Goal: Information Seeking & Learning: Learn about a topic

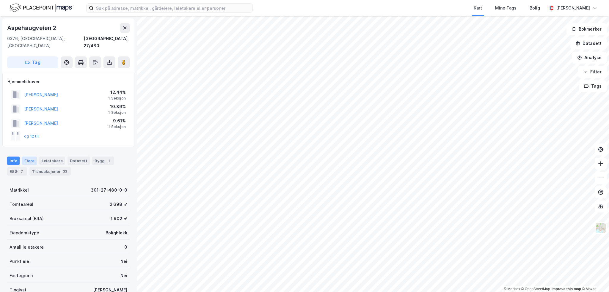
click at [31, 157] on div "Eiere" at bounding box center [29, 161] width 15 height 8
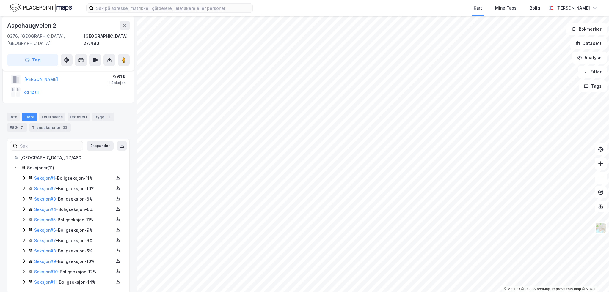
scroll to position [45, 0]
click at [23, 277] on div "Seksjon # 11 - Boligseksjon - 14%" at bounding box center [72, 280] width 100 height 7
click at [23, 278] on icon at bounding box center [24, 280] width 5 height 5
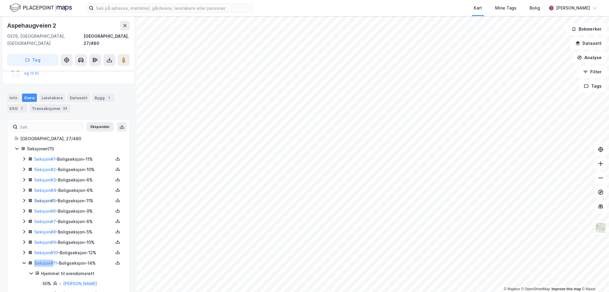
scroll to position [76, 0]
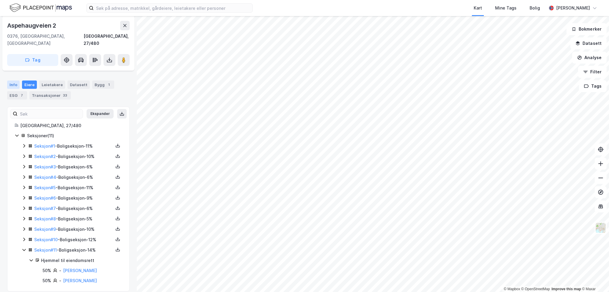
click at [12, 81] on div "Info" at bounding box center [13, 85] width 12 height 8
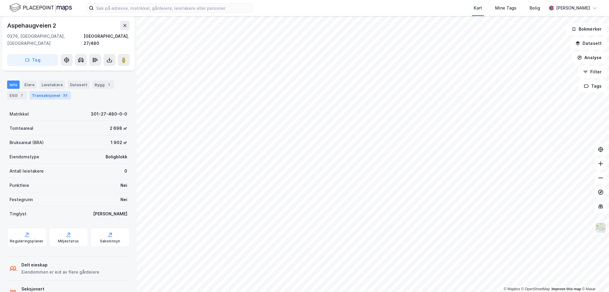
click at [45, 91] on div "Transaksjoner 33" at bounding box center [49, 95] width 41 height 8
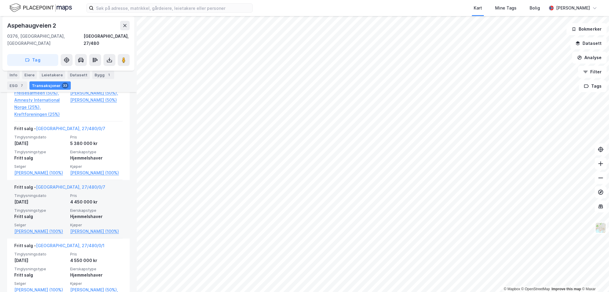
scroll to position [713, 0]
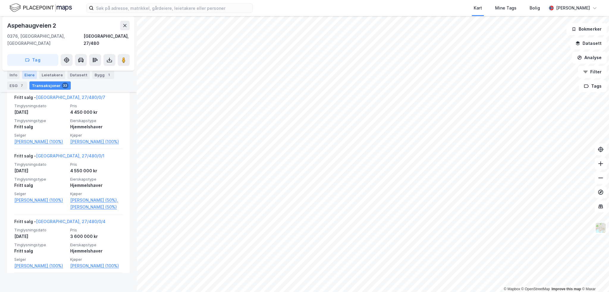
click at [28, 77] on div "Eiere" at bounding box center [29, 75] width 15 height 8
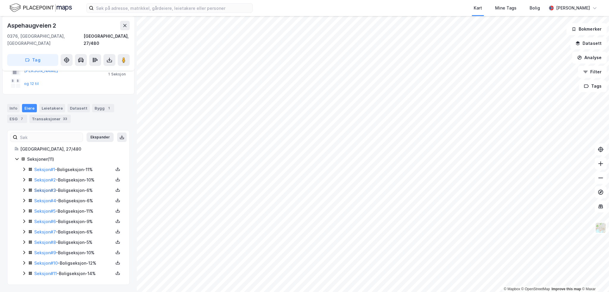
scroll to position [45, 0]
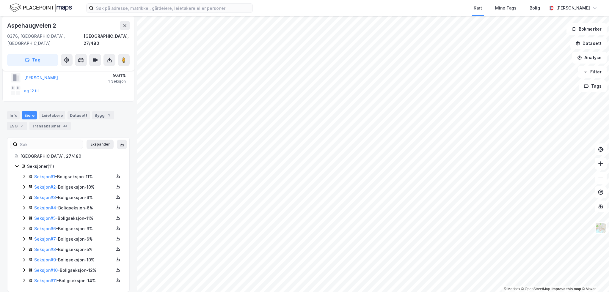
click at [44, 26] on div "Aspehaugveien 2" at bounding box center [32, 26] width 50 height 10
click at [36, 278] on link "Seksjon # 11" at bounding box center [45, 280] width 23 height 5
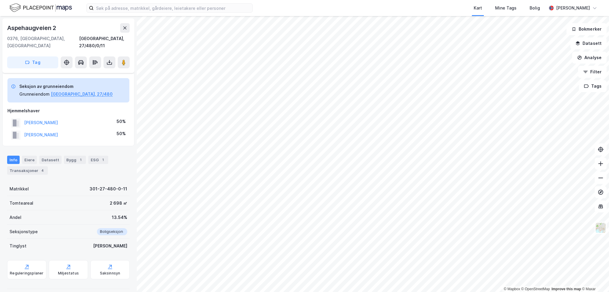
scroll to position [42, 0]
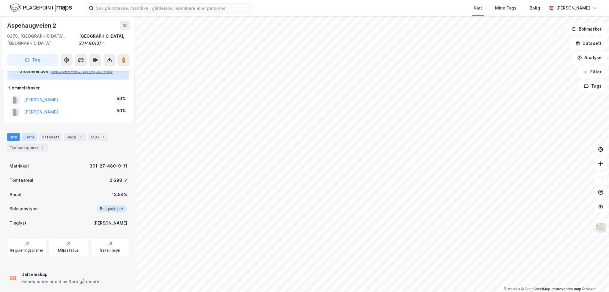
click at [28, 133] on div "Eiere" at bounding box center [29, 137] width 15 height 8
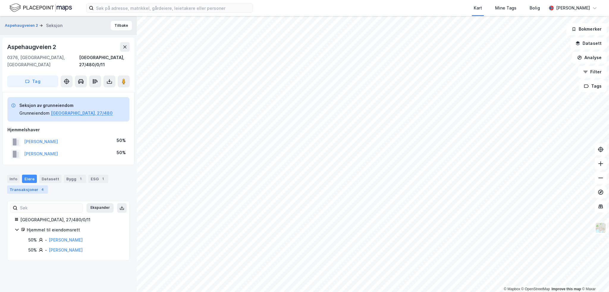
click at [40, 187] on div "4" at bounding box center [43, 190] width 6 height 6
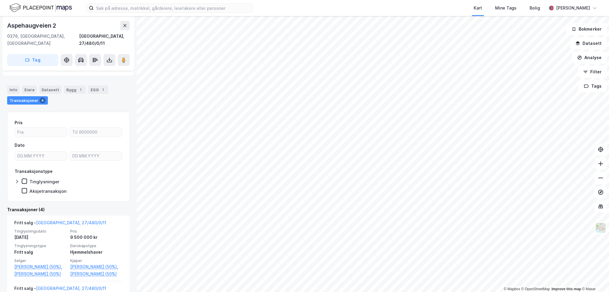
scroll to position [102, 0]
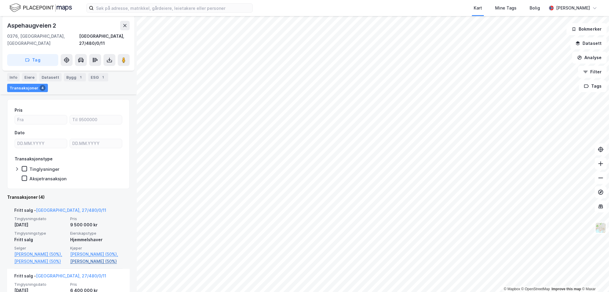
click at [105, 263] on link "[PERSON_NAME] (50%)" at bounding box center [96, 261] width 52 height 7
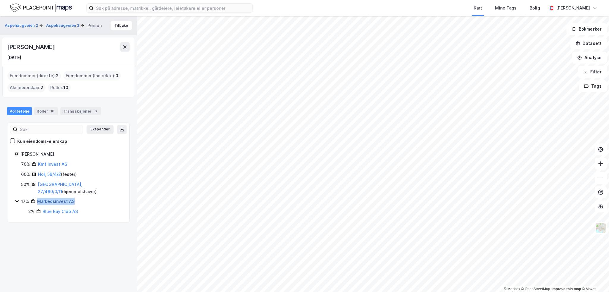
drag, startPoint x: 87, startPoint y: 196, endPoint x: 38, endPoint y: 191, distance: 48.7
click at [38, 198] on div "17% Markedsinvest AS" at bounding box center [71, 201] width 101 height 7
drag, startPoint x: 41, startPoint y: 195, endPoint x: 43, endPoint y: 197, distance: 3.4
click at [45, 198] on div "Markedsinvest AS" at bounding box center [55, 201] width 37 height 7
click at [53, 199] on link "Markedsinvest AS" at bounding box center [55, 201] width 37 height 5
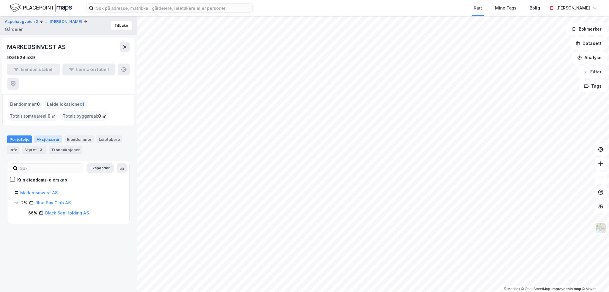
click at [53, 136] on div "Aksjonærer" at bounding box center [48, 140] width 28 height 8
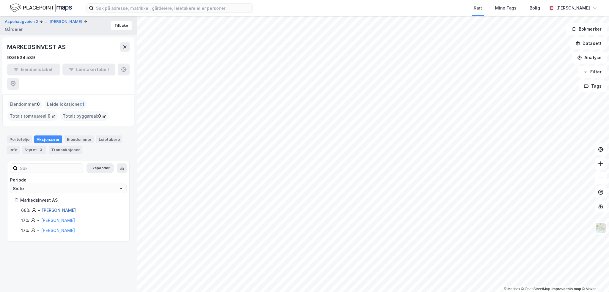
click at [61, 208] on link "[PERSON_NAME]" at bounding box center [59, 210] width 34 height 5
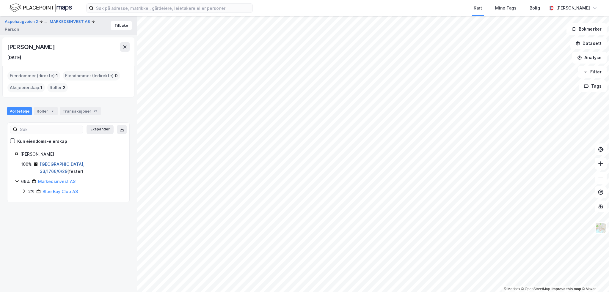
click at [55, 166] on link "[GEOGRAPHIC_DATA], 33/1766/0/29" at bounding box center [62, 168] width 45 height 12
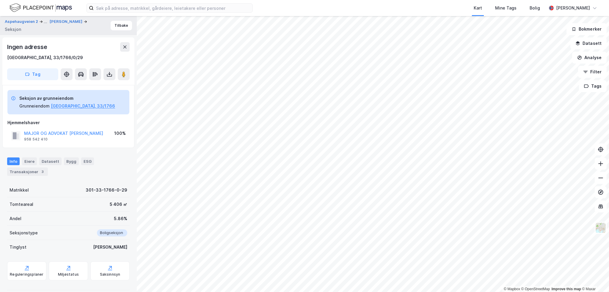
scroll to position [7, 0]
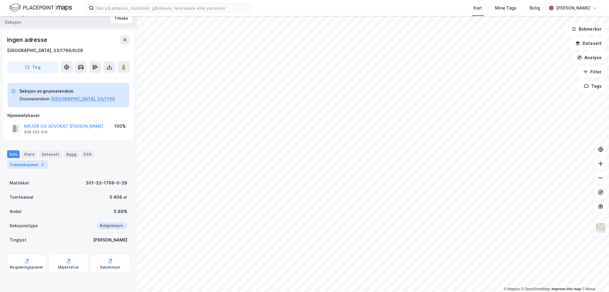
click at [40, 163] on div "3" at bounding box center [43, 165] width 6 height 6
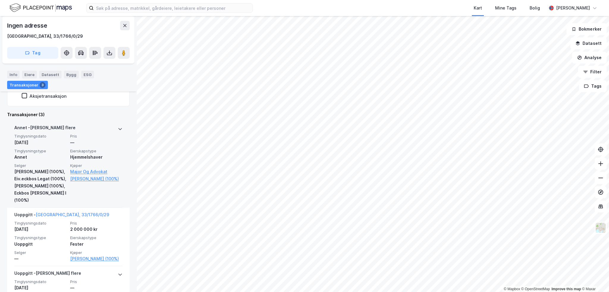
scroll to position [175, 0]
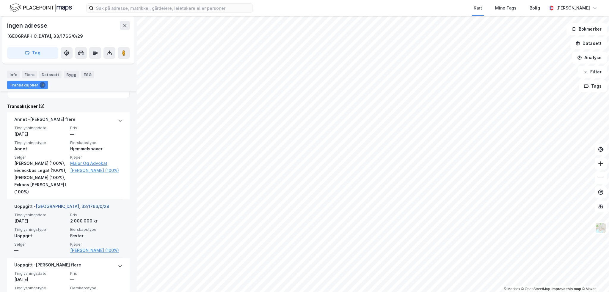
click at [63, 209] on link "[GEOGRAPHIC_DATA], 33/1766/0/29" at bounding box center [72, 206] width 73 height 5
click at [58, 209] on link "[GEOGRAPHIC_DATA], 33/1766/0/29" at bounding box center [72, 206] width 73 height 5
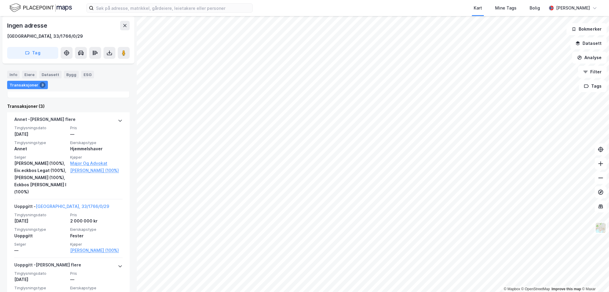
scroll to position [0, 0]
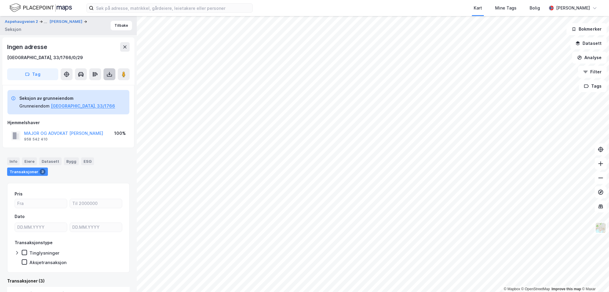
click at [105, 74] on button at bounding box center [109, 74] width 12 height 12
click at [103, 85] on div "Last ned grunnbok" at bounding box center [83, 86] width 63 height 10
click at [130, 150] on div "Aspehaugveien 2 ... [PERSON_NAME] Tilbake Ingen adresse [GEOGRAPHIC_DATA], 33/1…" at bounding box center [68, 154] width 137 height 276
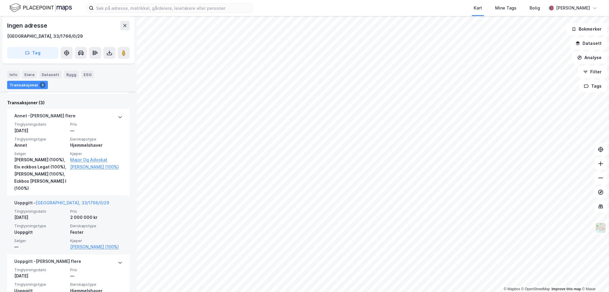
scroll to position [234, 0]
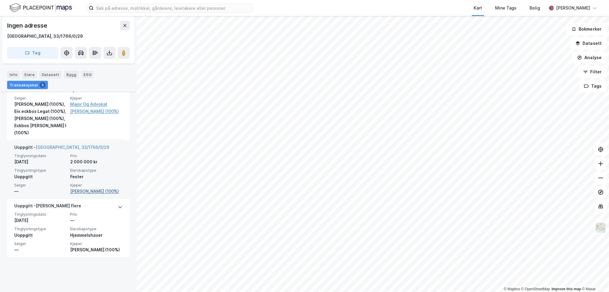
click at [96, 195] on link "[PERSON_NAME] (100%)" at bounding box center [96, 191] width 52 height 7
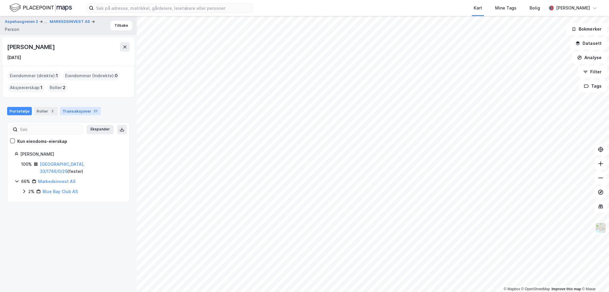
click at [67, 112] on div "Transaksjoner 21" at bounding box center [80, 111] width 41 height 8
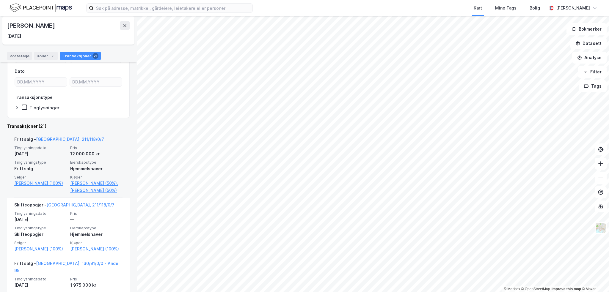
scroll to position [89, 0]
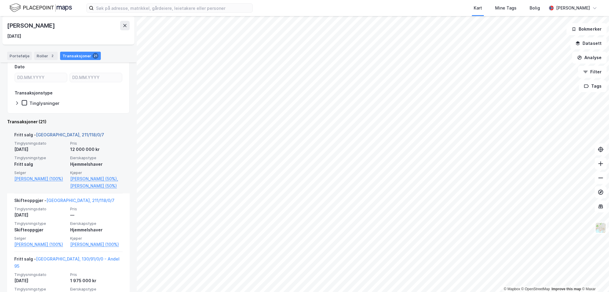
click at [69, 136] on link "[GEOGRAPHIC_DATA], 211/118/0/7" at bounding box center [70, 134] width 68 height 5
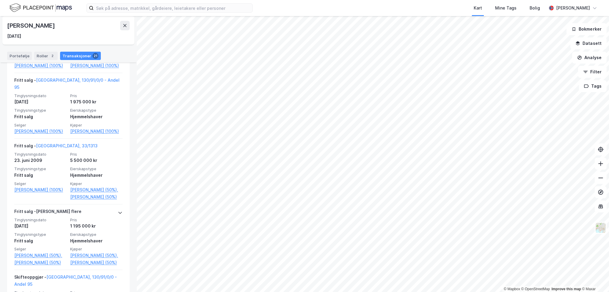
scroll to position [268, 0]
click at [32, 70] on link "[PERSON_NAME] (100%)" at bounding box center [40, 66] width 52 height 7
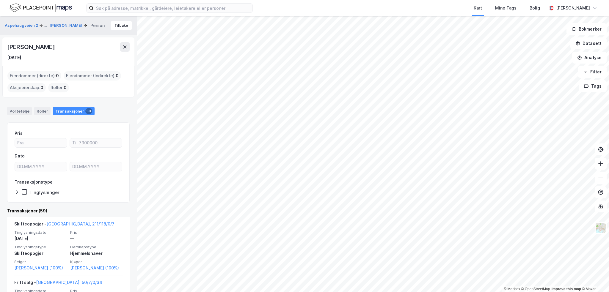
click at [42, 48] on div "[PERSON_NAME]" at bounding box center [31, 47] width 49 height 10
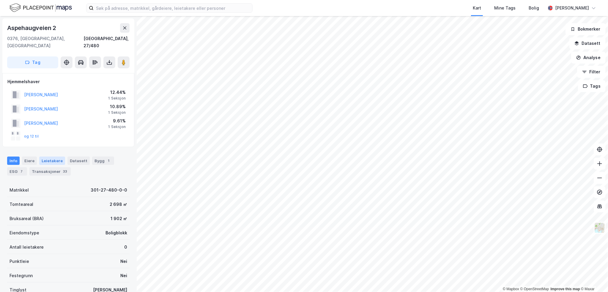
click at [39, 157] on div "Leietakere" at bounding box center [52, 161] width 26 height 8
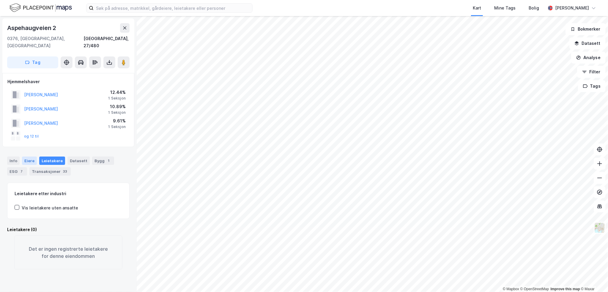
click at [33, 157] on div "Eiere" at bounding box center [29, 161] width 15 height 8
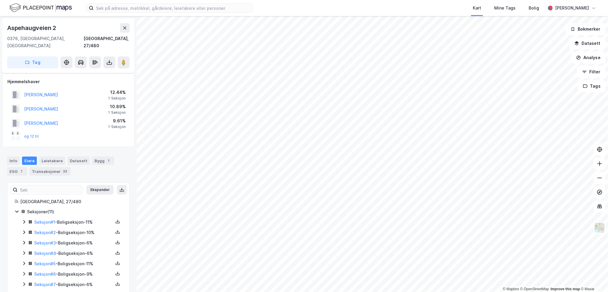
scroll to position [45, 0]
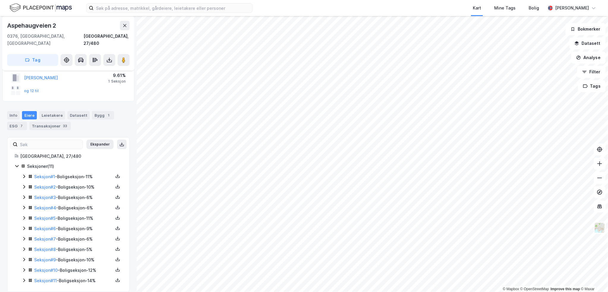
click at [26, 277] on div "Seksjon # 11 - Boligseksjon - 14%" at bounding box center [72, 280] width 100 height 7
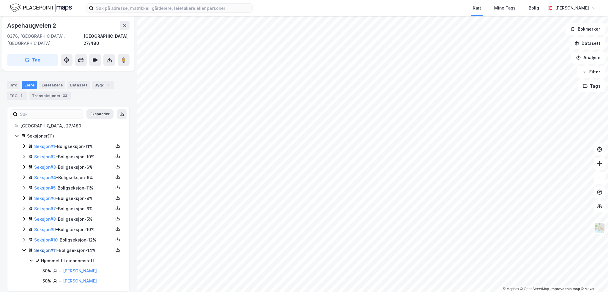
scroll to position [76, 0]
click at [52, 248] on link "Seksjon # 11" at bounding box center [45, 250] width 23 height 5
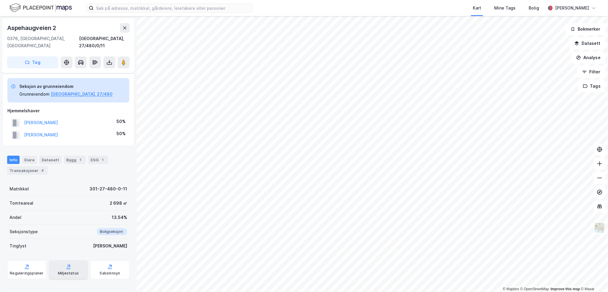
scroll to position [42, 0]
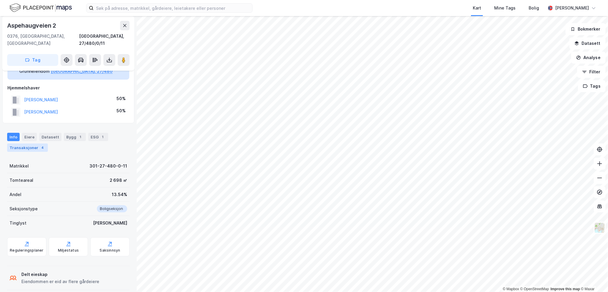
click at [24, 144] on div "Transaksjoner 4" at bounding box center [27, 148] width 41 height 8
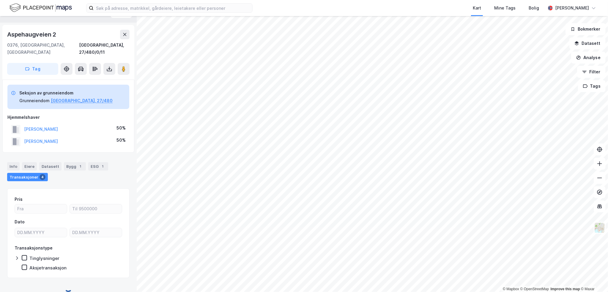
scroll to position [42, 0]
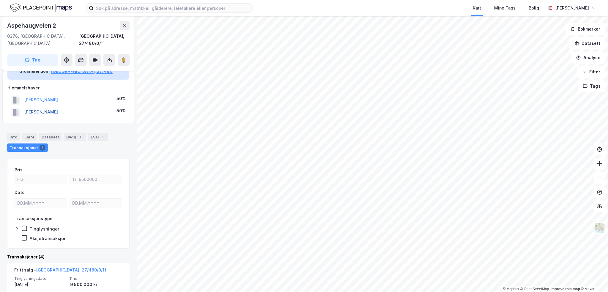
drag, startPoint x: 47, startPoint y: 91, endPoint x: 50, endPoint y: 105, distance: 13.7
click at [50, 105] on div "BALSTAD KAROLINE HOEL 50% BALSTAD JOHAN FREDRIK 50%" at bounding box center [68, 106] width 122 height 24
click at [0, 0] on button "[PERSON_NAME]" at bounding box center [0, 0] width 0 height 0
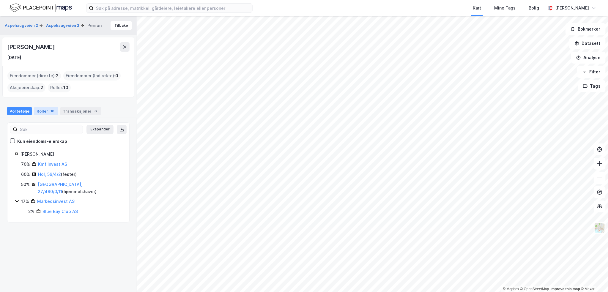
click at [44, 113] on div "Roller 10" at bounding box center [46, 111] width 24 height 8
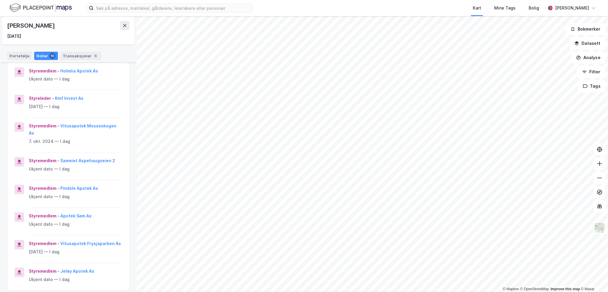
scroll to position [133, 0]
click at [15, 56] on div "Portefølje" at bounding box center [19, 56] width 25 height 8
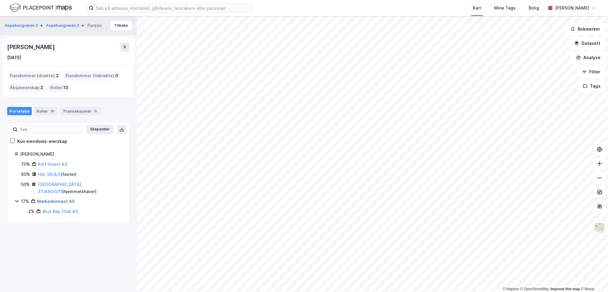
click at [65, 199] on link "Markedsinvest AS" at bounding box center [55, 201] width 37 height 5
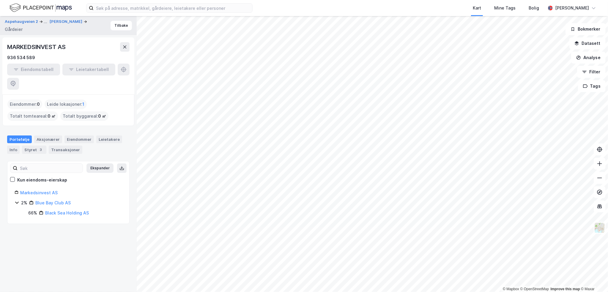
click at [49, 136] on div "Aksjonærer" at bounding box center [48, 140] width 28 height 8
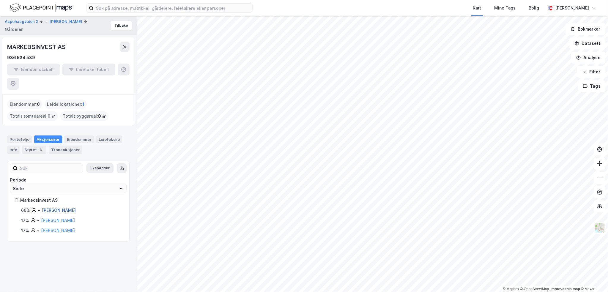
click at [59, 208] on link "[PERSON_NAME]" at bounding box center [59, 210] width 34 height 5
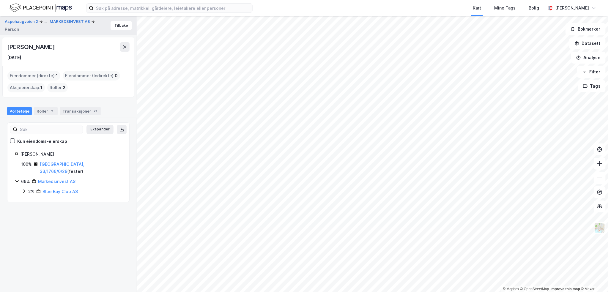
drag, startPoint x: 62, startPoint y: 114, endPoint x: 55, endPoint y: 114, distance: 6.5
click at [61, 114] on div "Transaksjoner 21" at bounding box center [80, 111] width 41 height 8
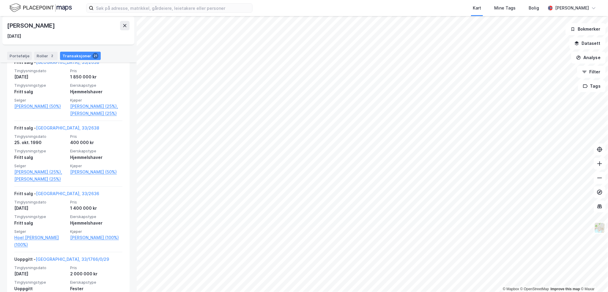
scroll to position [1361, 0]
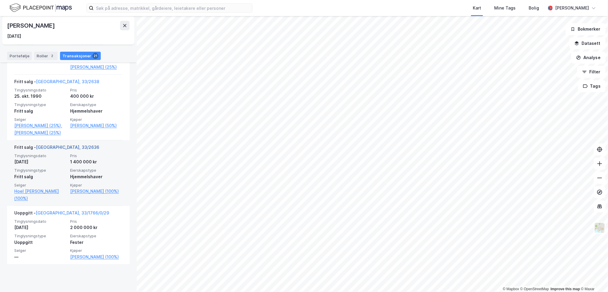
click at [44, 150] on link "Oslo, 33/2636" at bounding box center [67, 147] width 63 height 5
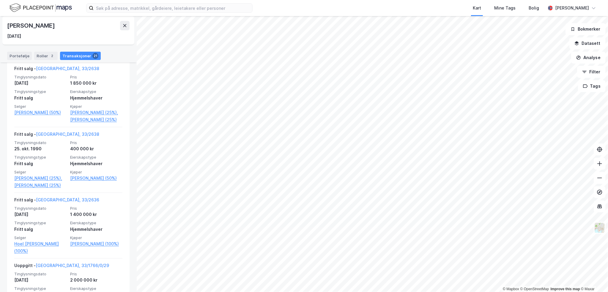
scroll to position [1361, 0]
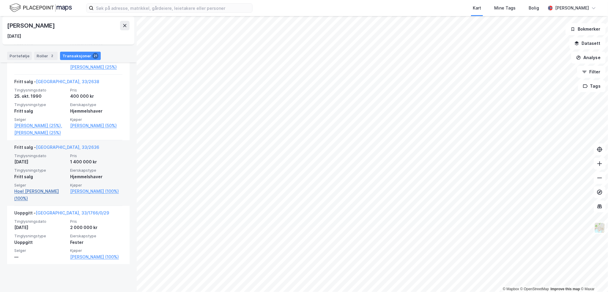
click at [46, 202] on link "Hoel Per Christian Greter (100%)" at bounding box center [40, 195] width 52 height 14
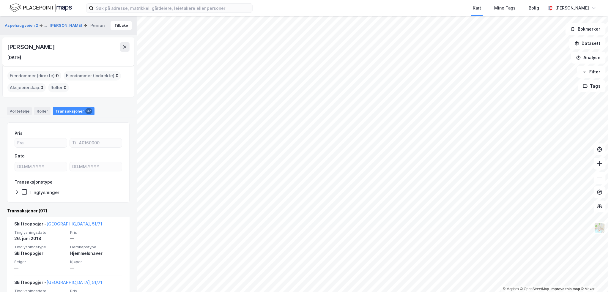
scroll to position [59, 0]
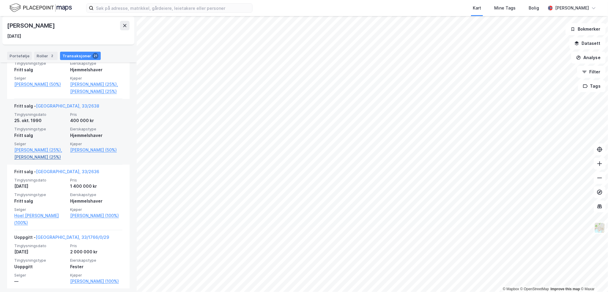
scroll to position [1331, 0]
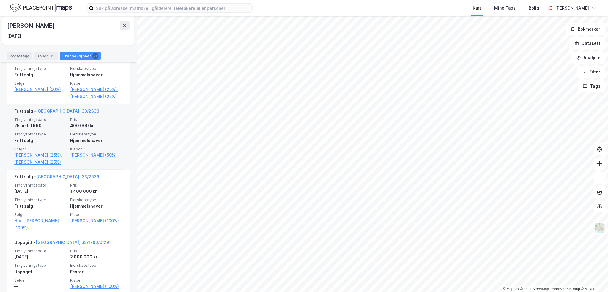
click at [56, 117] on div "Fritt salg - Oslo, 33/2638" at bounding box center [56, 113] width 85 height 10
click at [56, 114] on link "Oslo, 33/2638" at bounding box center [67, 111] width 63 height 5
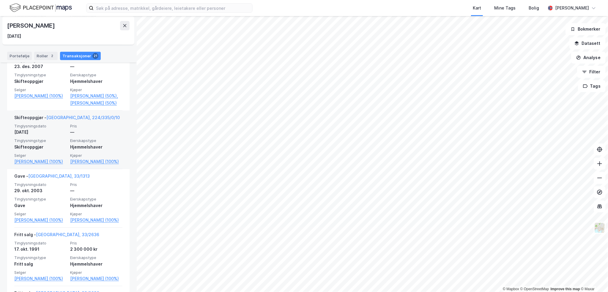
scroll to position [1064, 0]
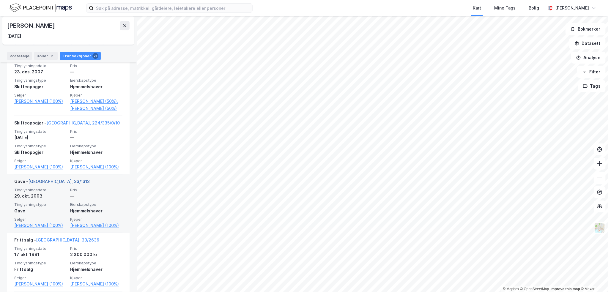
click at [43, 184] on link "[GEOGRAPHIC_DATA], 33/1313" at bounding box center [59, 181] width 62 height 5
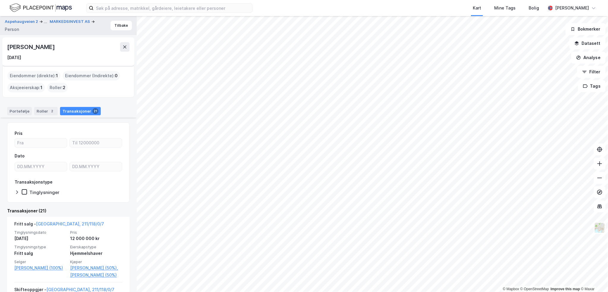
scroll to position [595, 0]
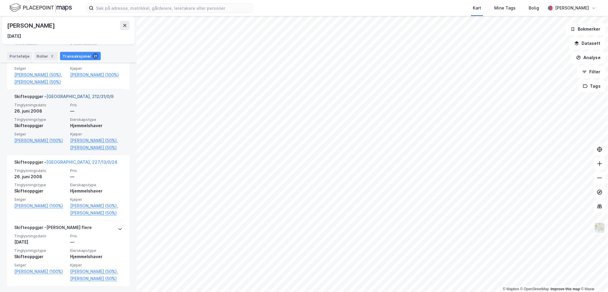
click at [73, 99] on link "Oslo, 212/31/0/9" at bounding box center [79, 96] width 67 height 5
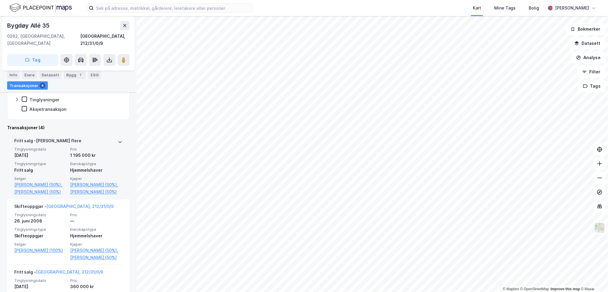
scroll to position [221, 0]
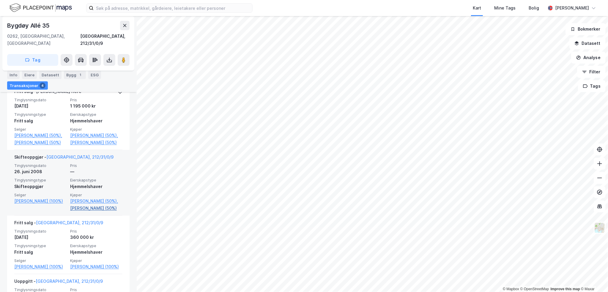
click at [98, 212] on link "[PERSON_NAME] (50%)" at bounding box center [96, 208] width 52 height 7
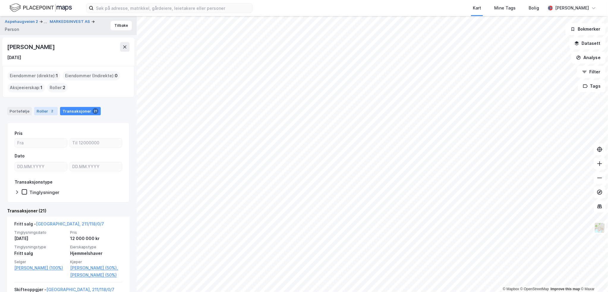
click at [43, 113] on div "Roller 2" at bounding box center [45, 111] width 23 height 8
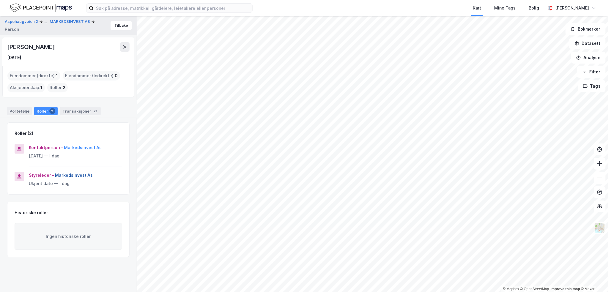
click at [0, 0] on button "Markedsinvest As" at bounding box center [0, 0] width 0 height 0
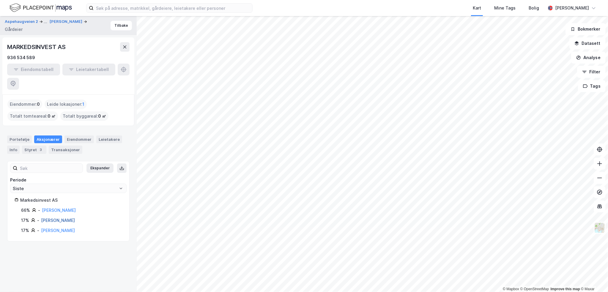
click at [70, 218] on link "[PERSON_NAME]" at bounding box center [58, 220] width 34 height 5
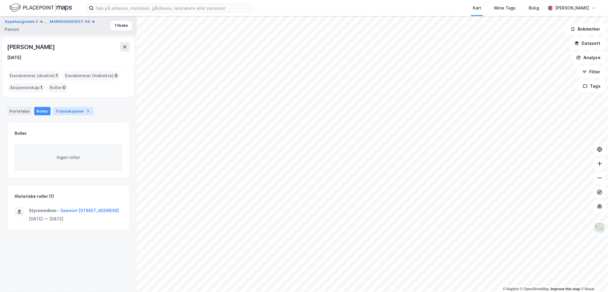
click at [60, 112] on div "Transaksjoner 5" at bounding box center [73, 111] width 41 height 8
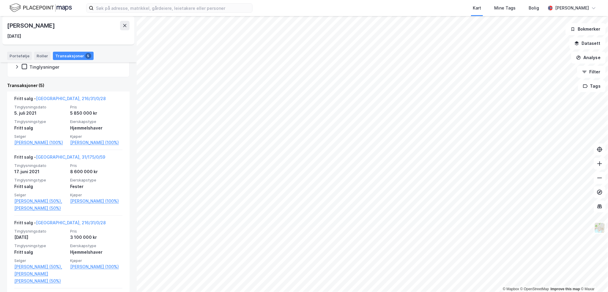
scroll to position [125, 0]
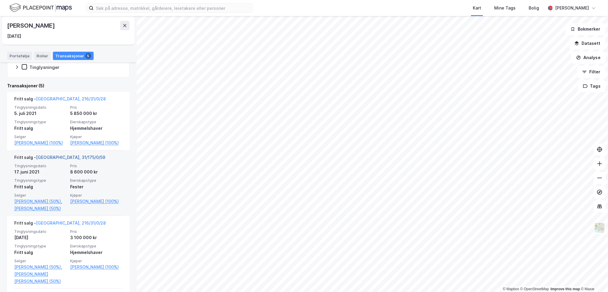
click at [64, 160] on link "Oslo, 31/175/0/59" at bounding box center [70, 157] width 69 height 5
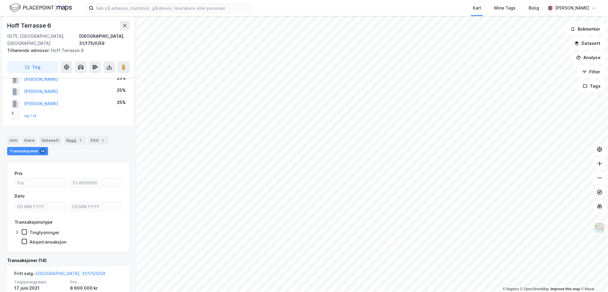
scroll to position [73, 0]
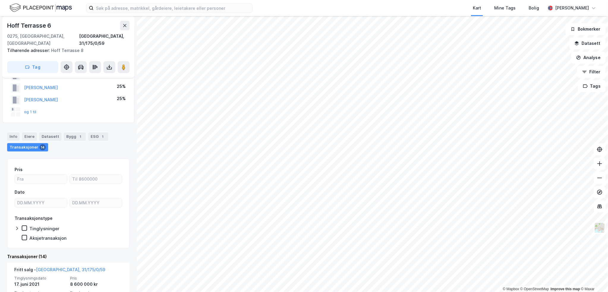
drag, startPoint x: 118, startPoint y: 140, endPoint x: 117, endPoint y: 136, distance: 3.9
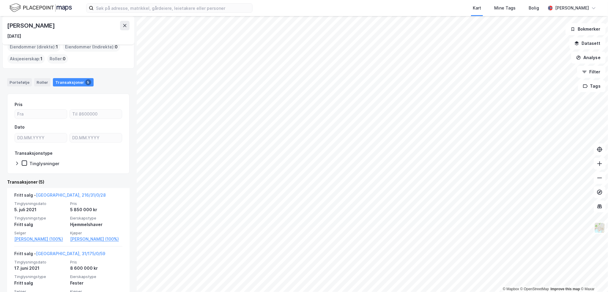
scroll to position [30, 0]
click at [19, 83] on div "Portefølje" at bounding box center [19, 81] width 25 height 8
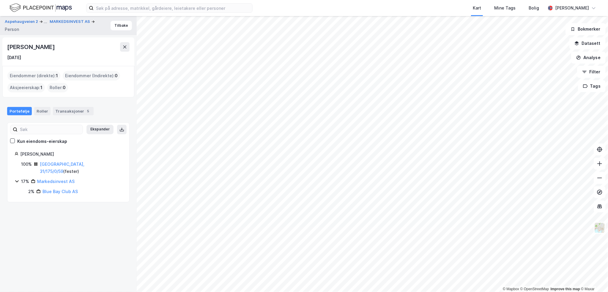
click at [56, 51] on div "Hanne Christine Balstad" at bounding box center [31, 47] width 49 height 10
click at [56, 49] on div "Hanne Christine Balstad" at bounding box center [31, 47] width 49 height 10
